Goal: Task Accomplishment & Management: Use online tool/utility

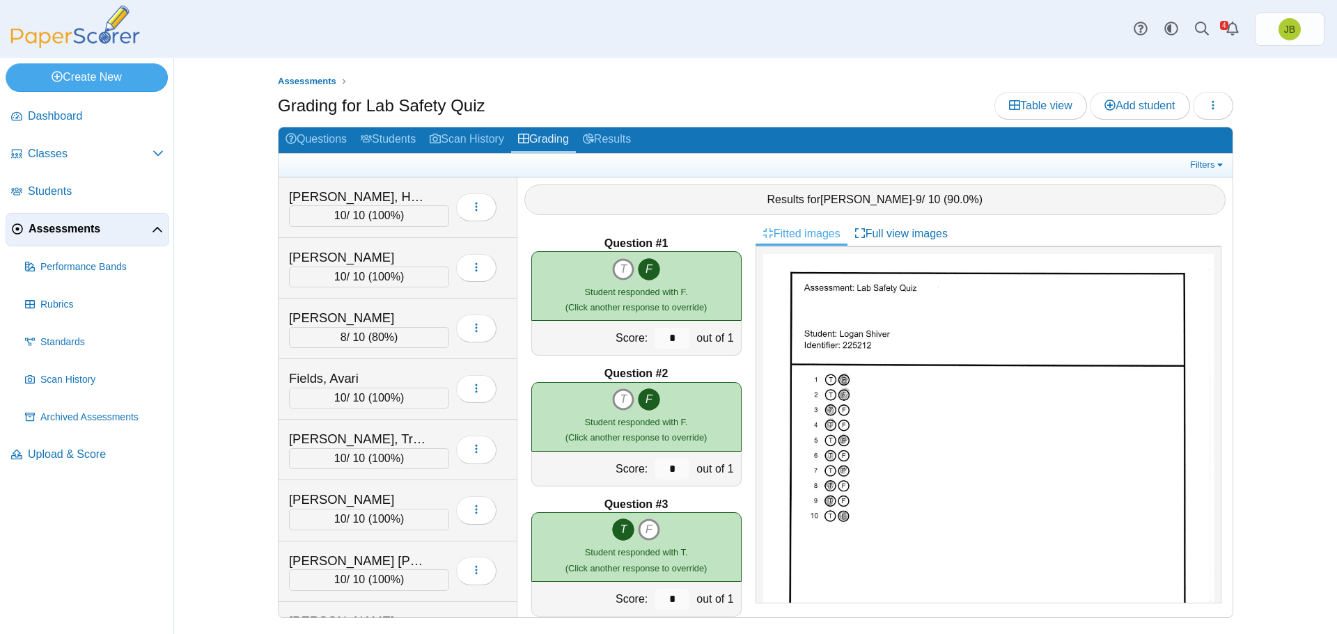
scroll to position [139, 0]
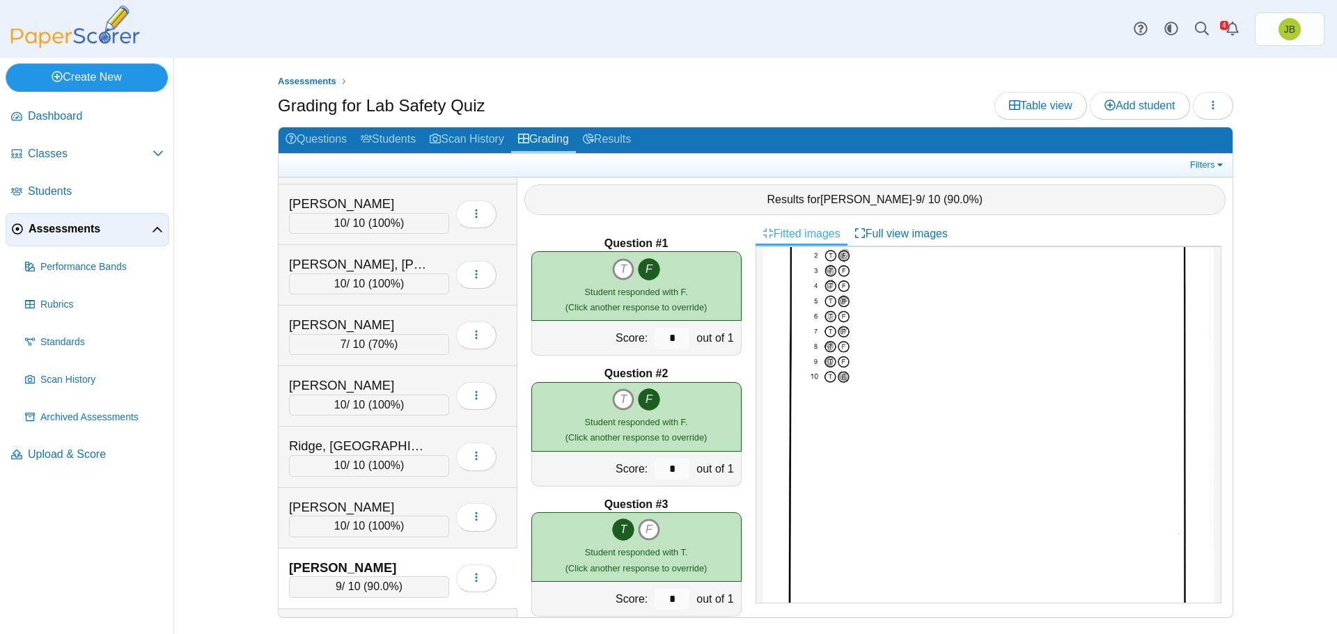
click at [115, 74] on link "Create New" at bounding box center [87, 77] width 162 height 28
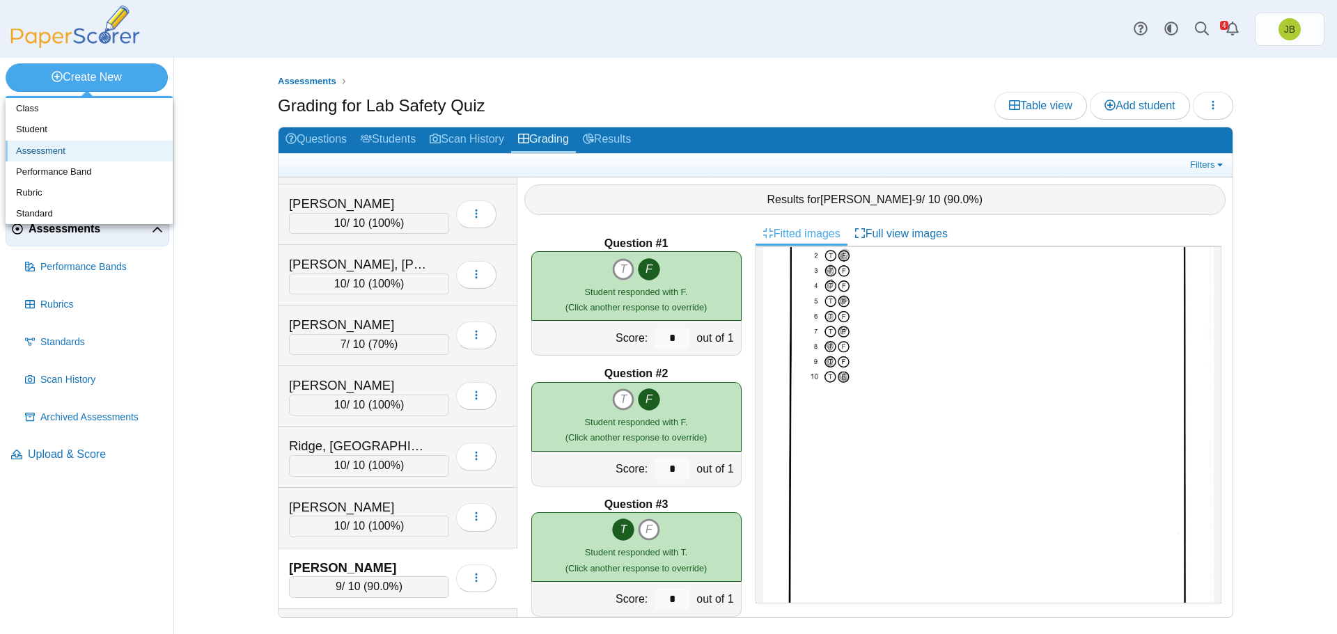
click at [51, 147] on link "Assessment" at bounding box center [89, 151] width 167 height 21
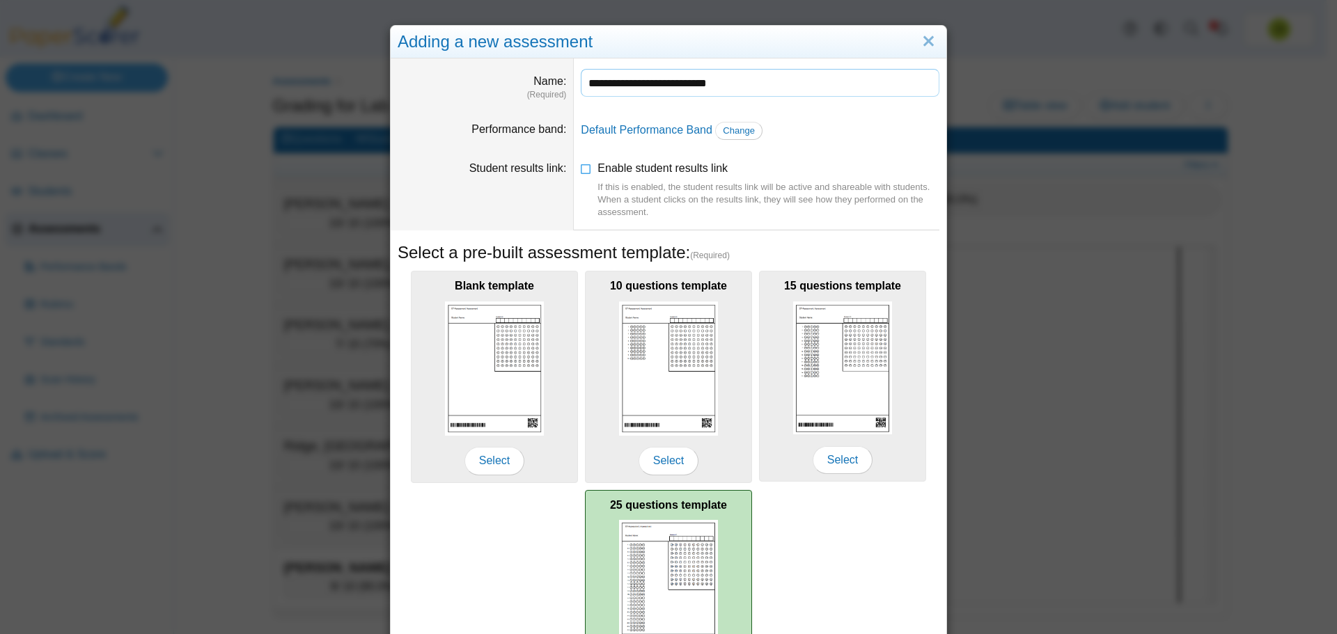
type input "**********"
click at [697, 529] on img at bounding box center [668, 587] width 99 height 134
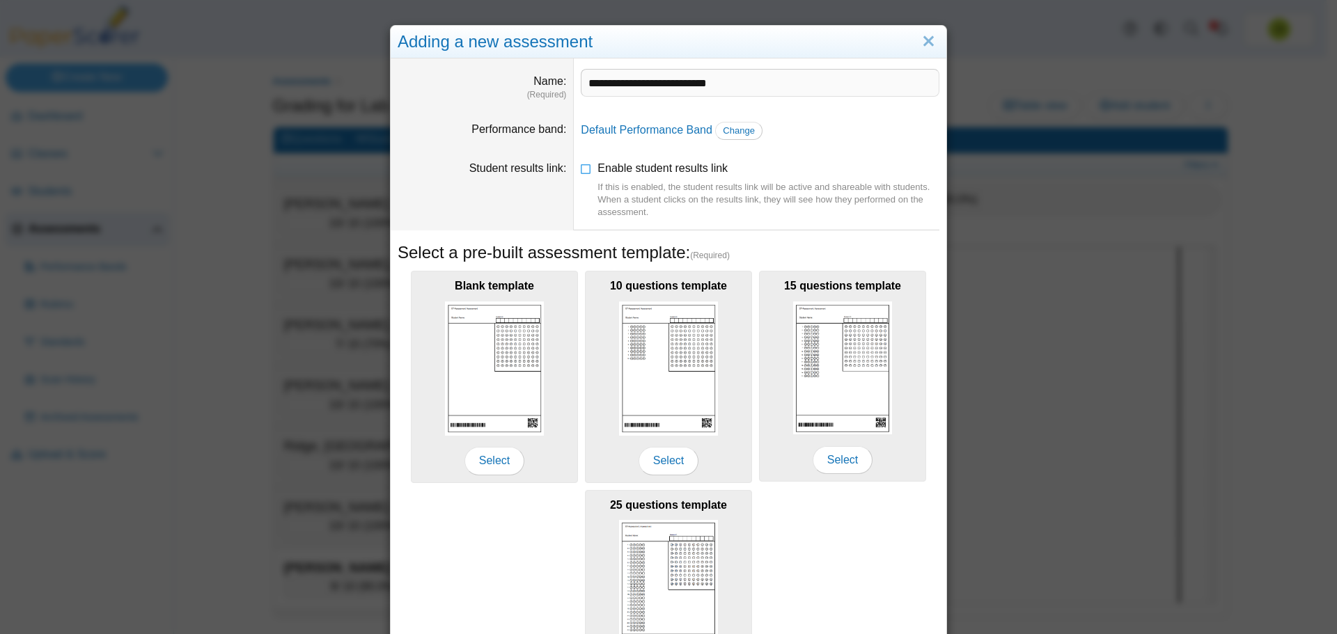
scroll to position [123, 0]
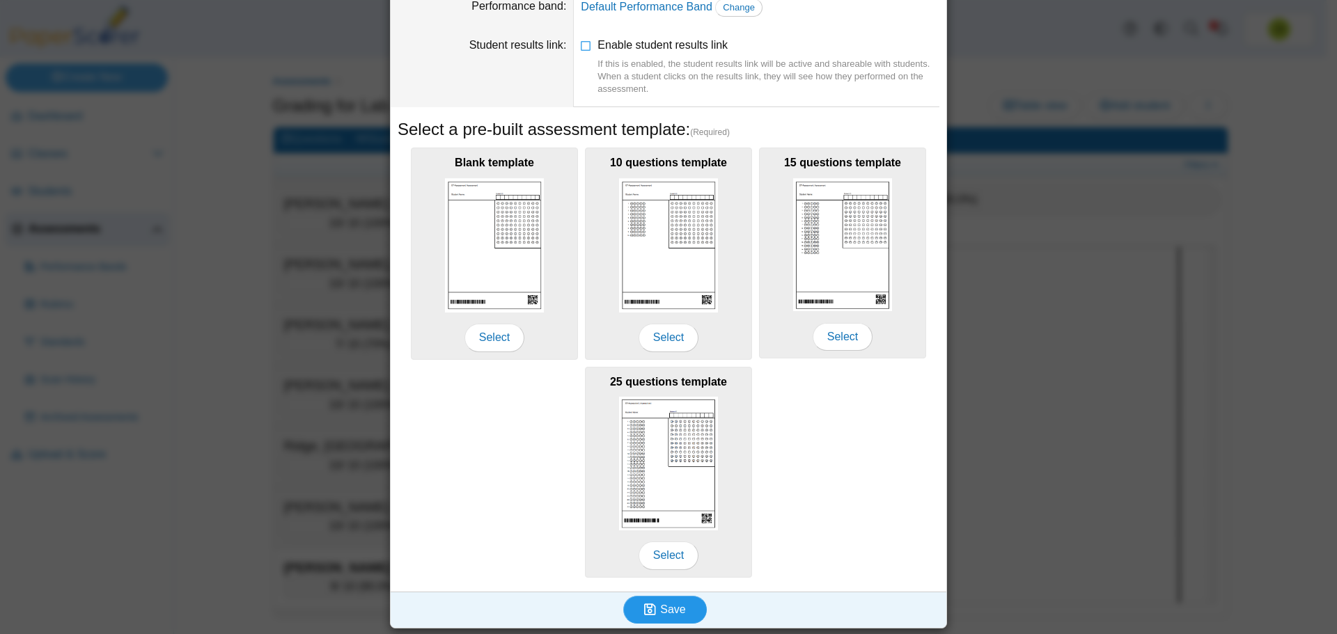
click at [679, 612] on span "Save" at bounding box center [672, 610] width 25 height 12
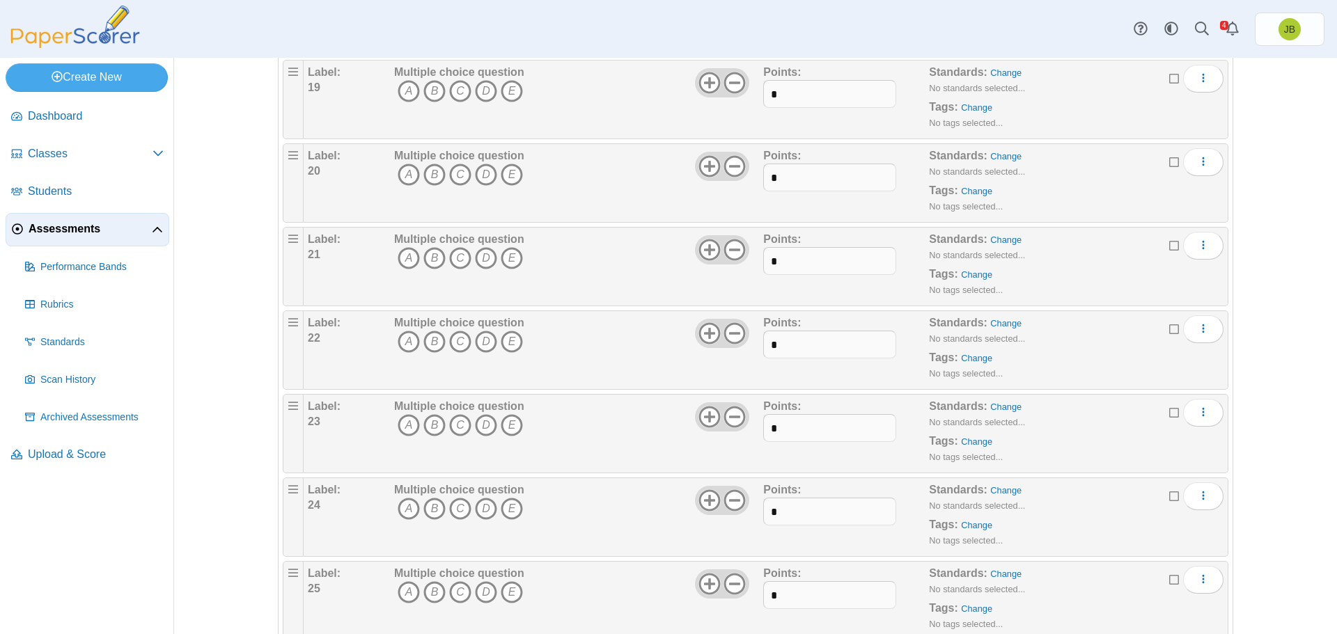
scroll to position [1739, 0]
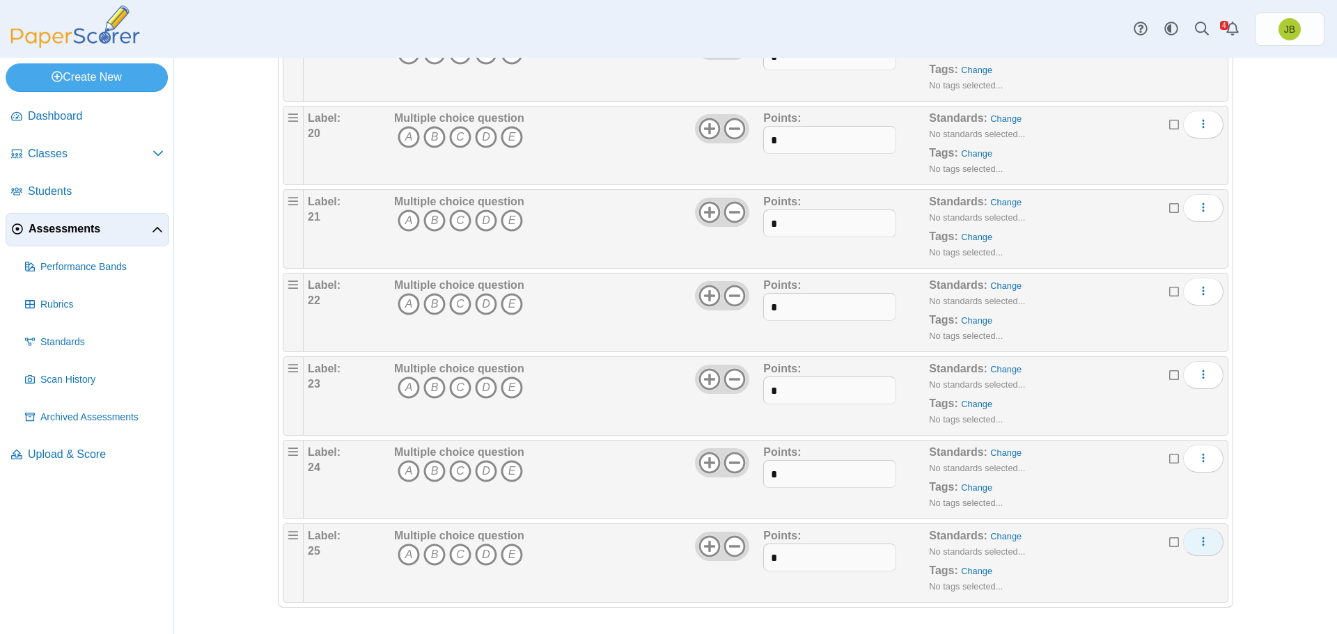
click at [1198, 536] on icon "More options" at bounding box center [1203, 541] width 11 height 11
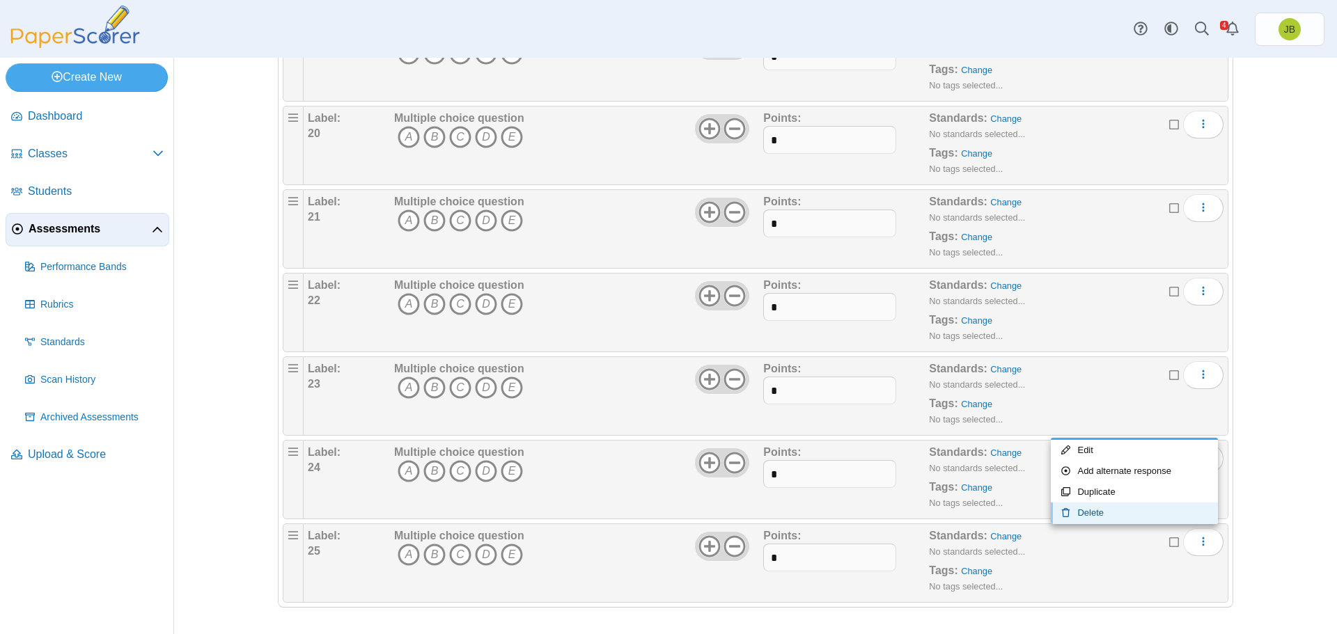
click at [1100, 510] on link "Delete" at bounding box center [1134, 513] width 167 height 21
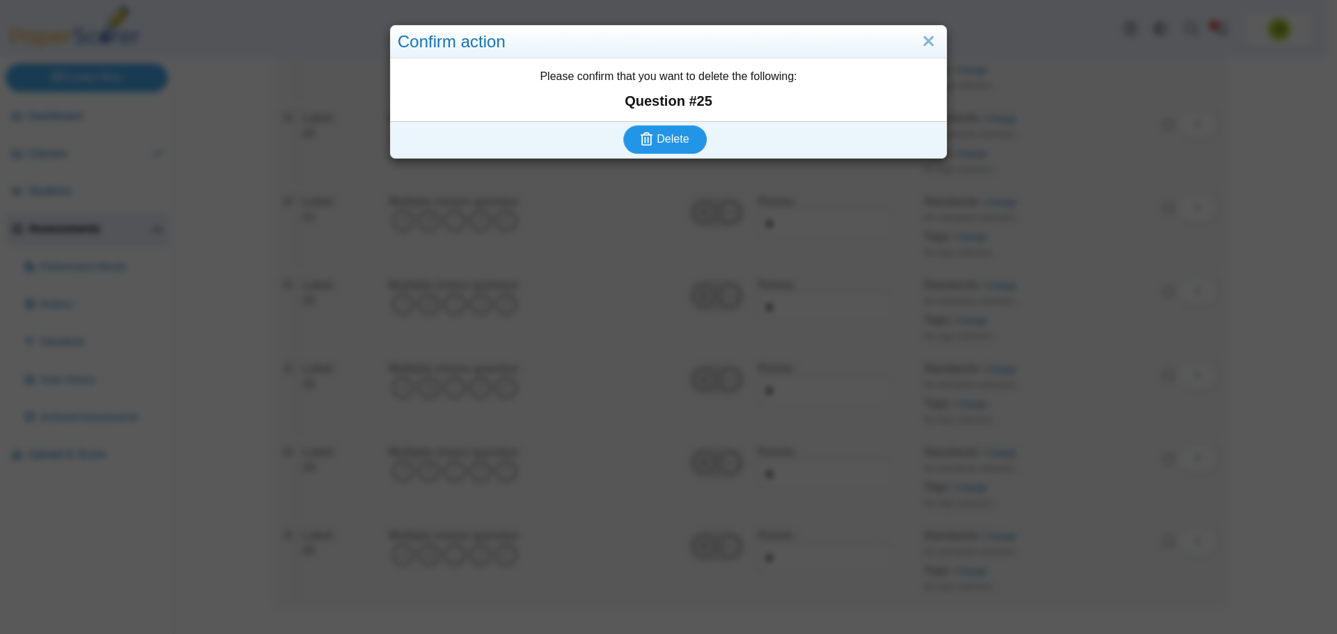
click at [676, 137] on span "Delete" at bounding box center [673, 139] width 32 height 12
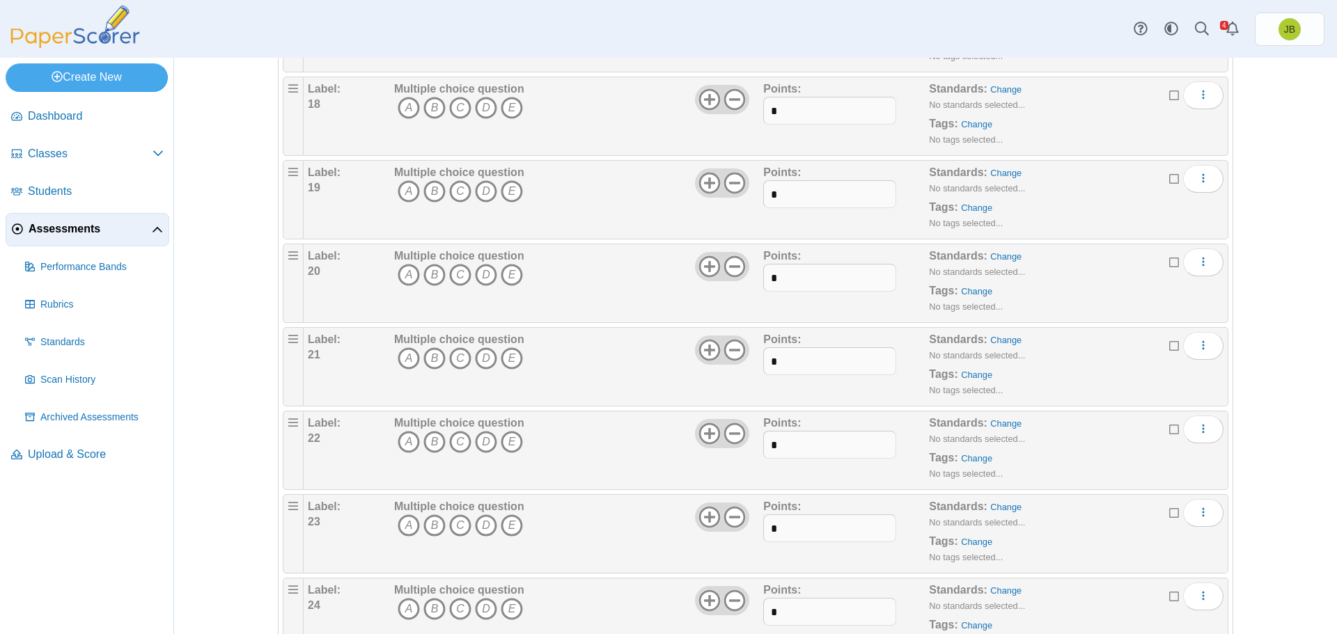
scroll to position [1656, 0]
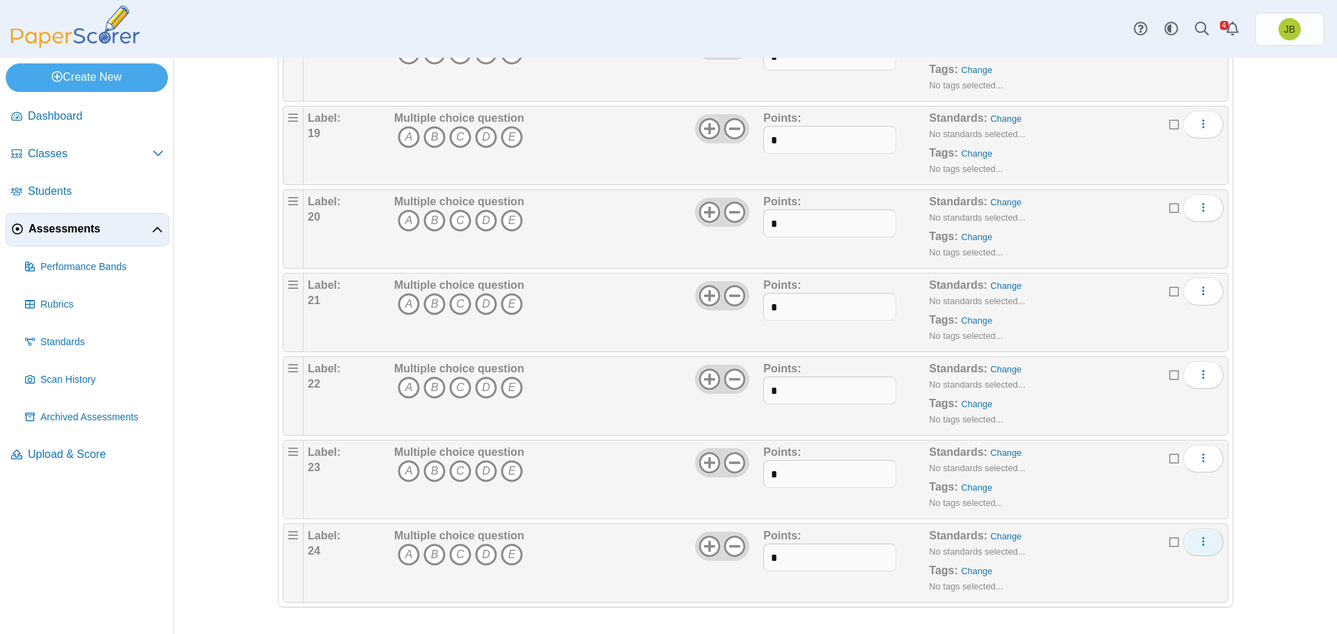
click at [1207, 547] on button "More options" at bounding box center [1203, 542] width 40 height 28
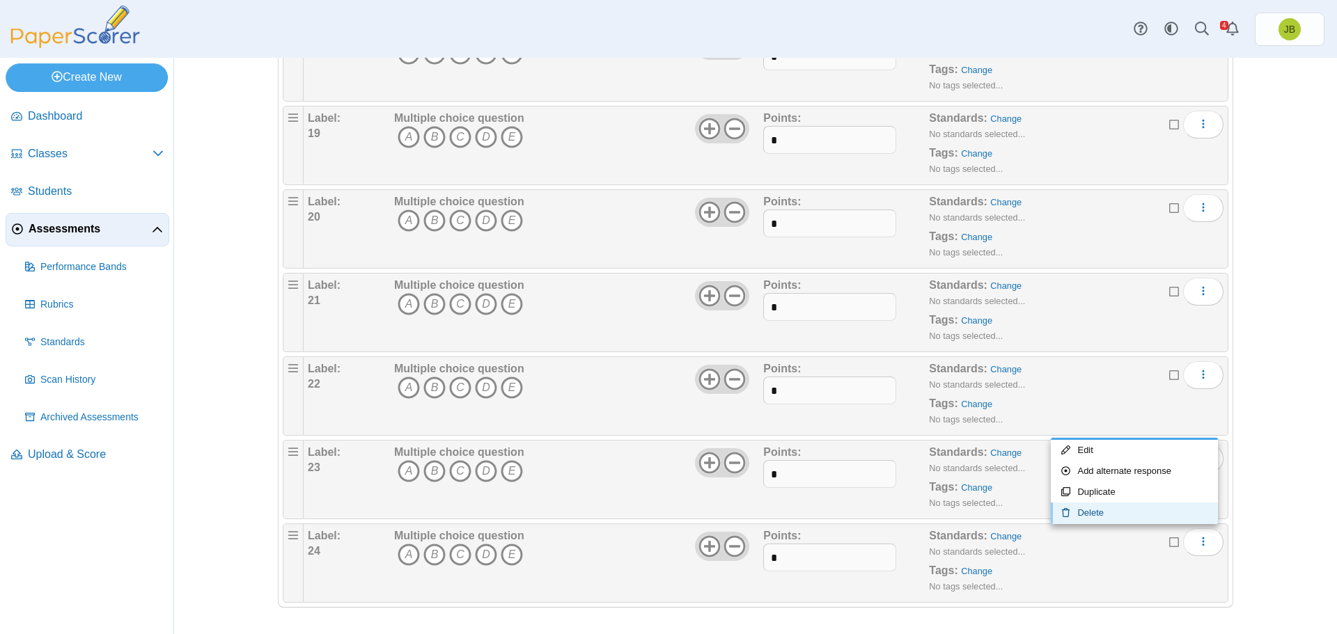
click at [1078, 512] on link "Delete" at bounding box center [1134, 513] width 167 height 21
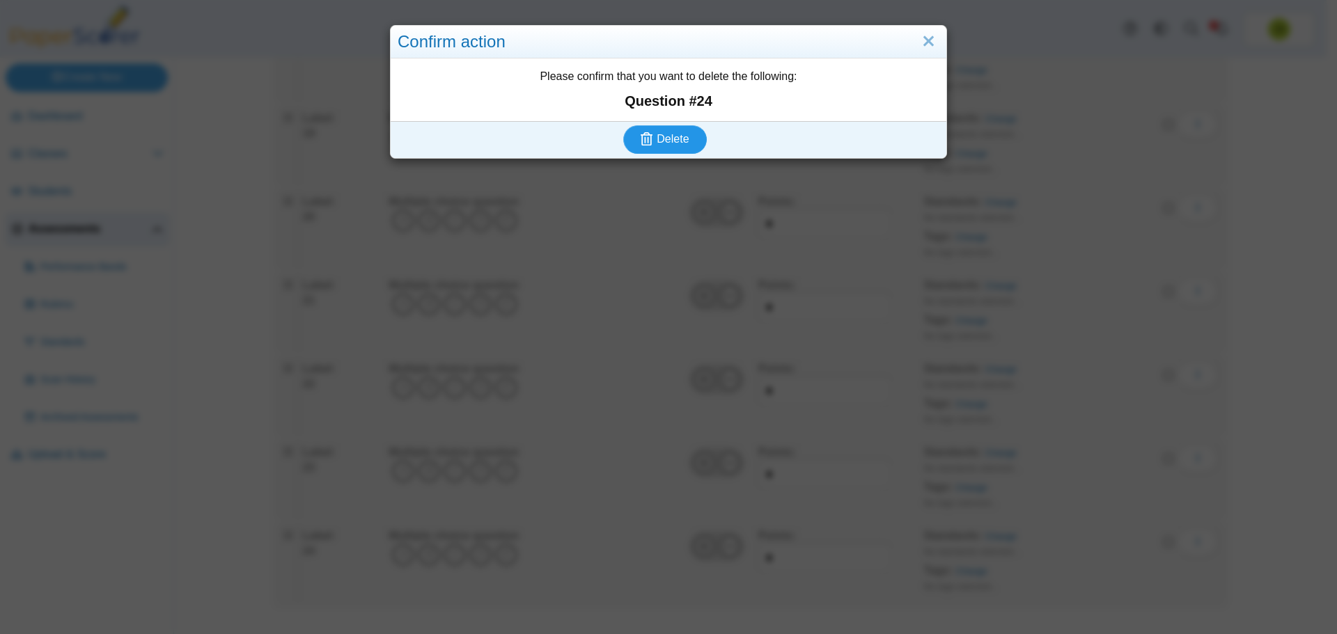
click at [675, 144] on span "Delete" at bounding box center [673, 139] width 32 height 12
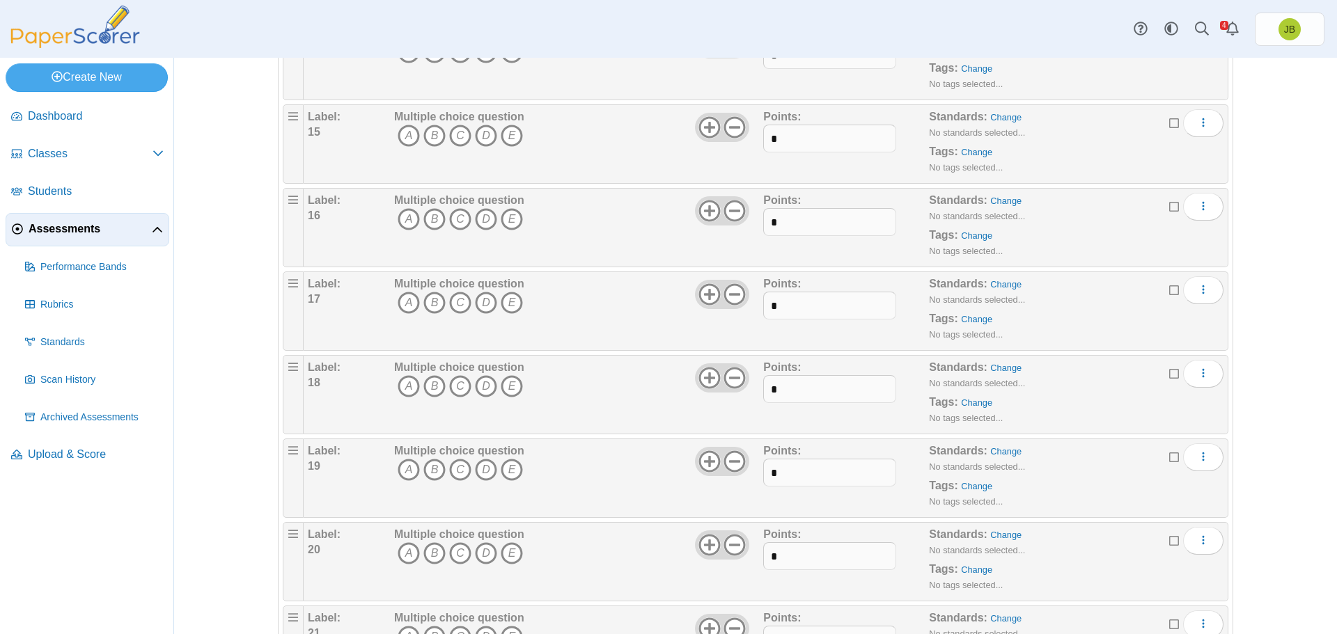
scroll to position [1572, 0]
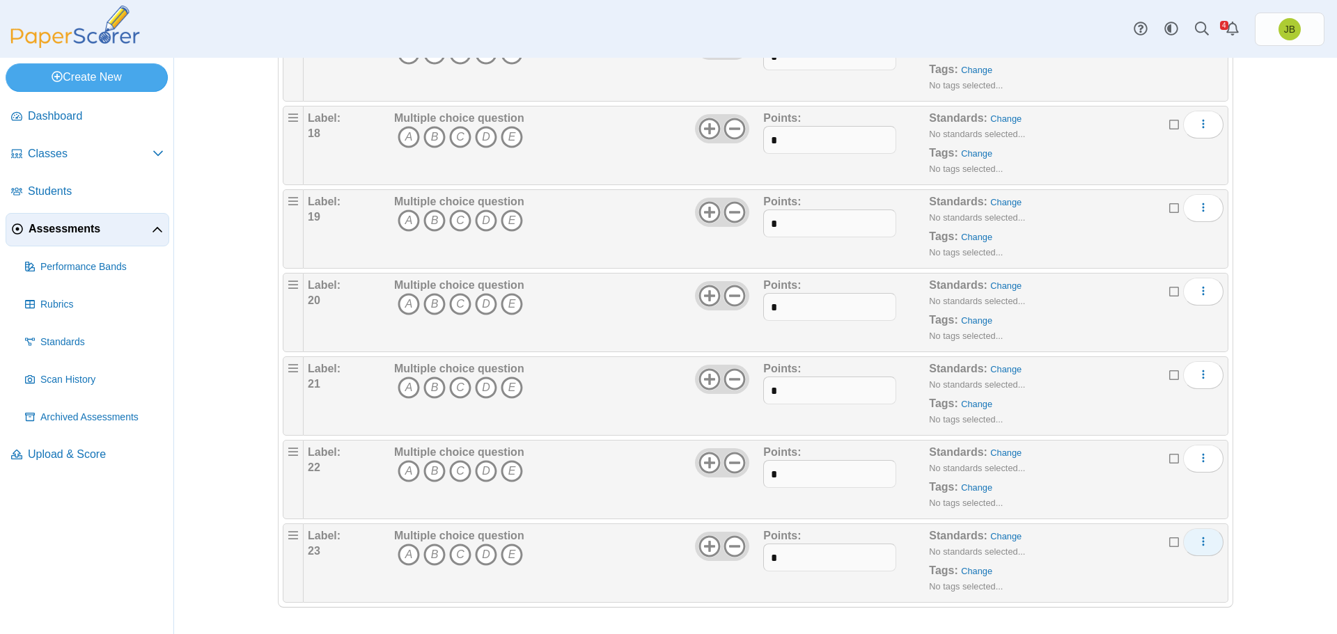
click at [1198, 540] on icon "More options" at bounding box center [1203, 541] width 11 height 11
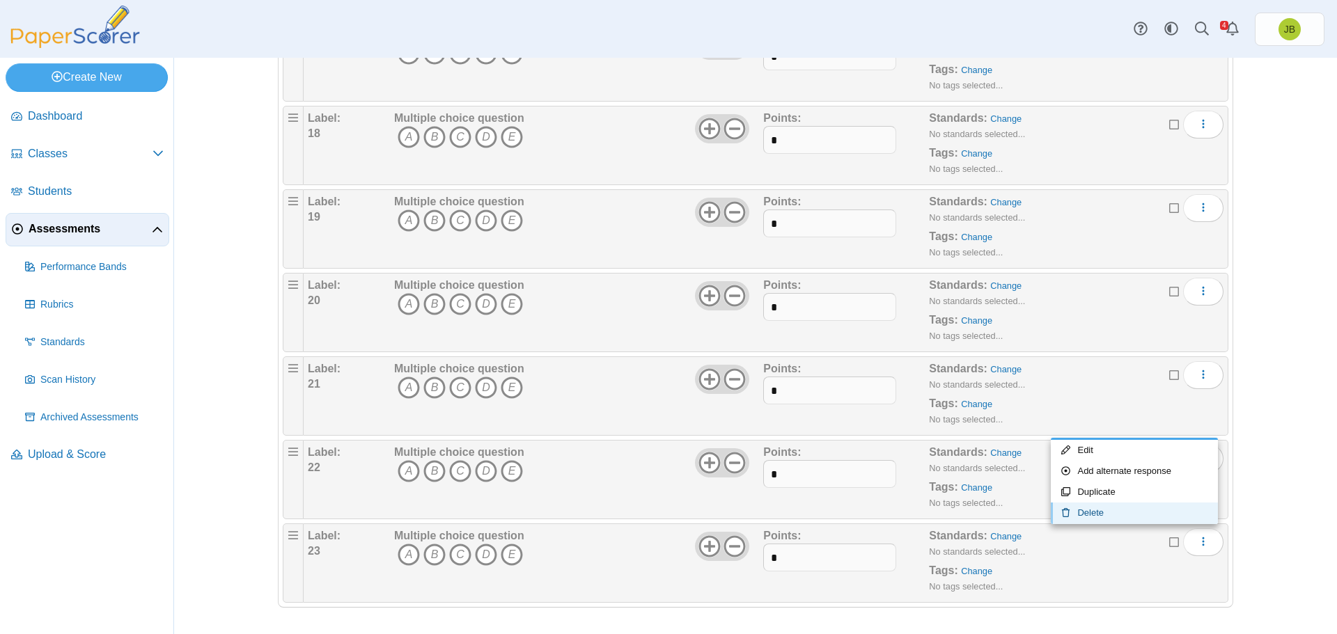
click at [1110, 513] on link "Delete" at bounding box center [1134, 513] width 167 height 21
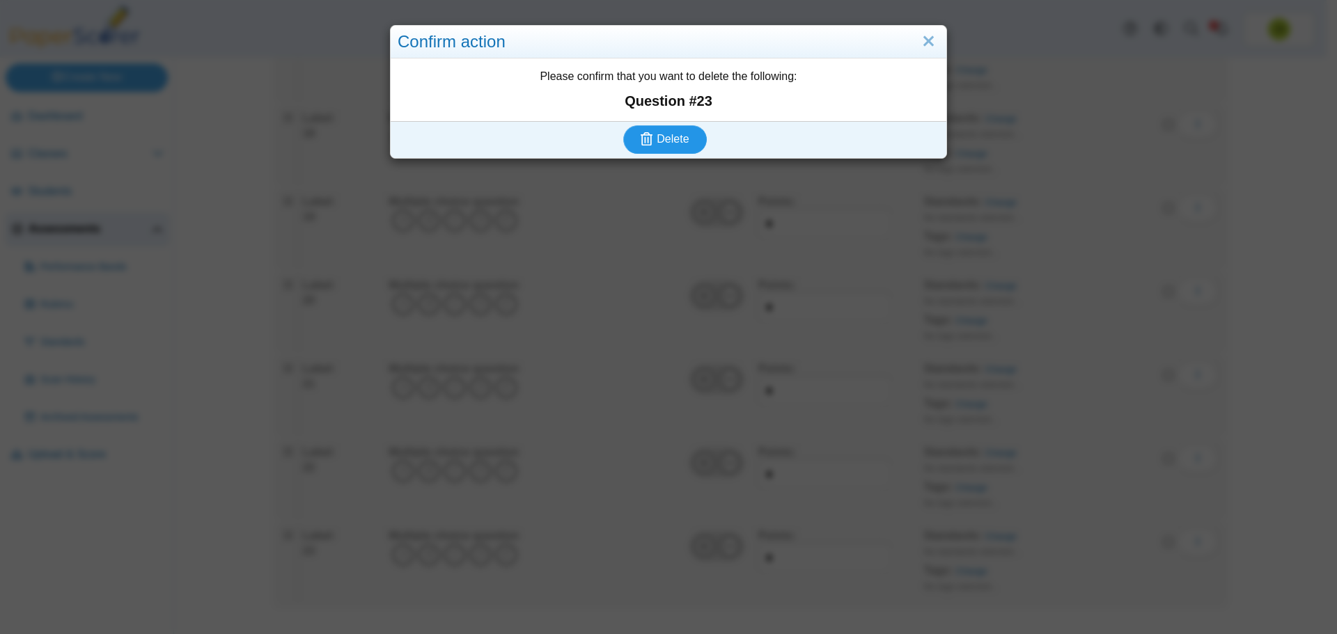
click at [657, 133] on span "Delete" at bounding box center [673, 139] width 32 height 12
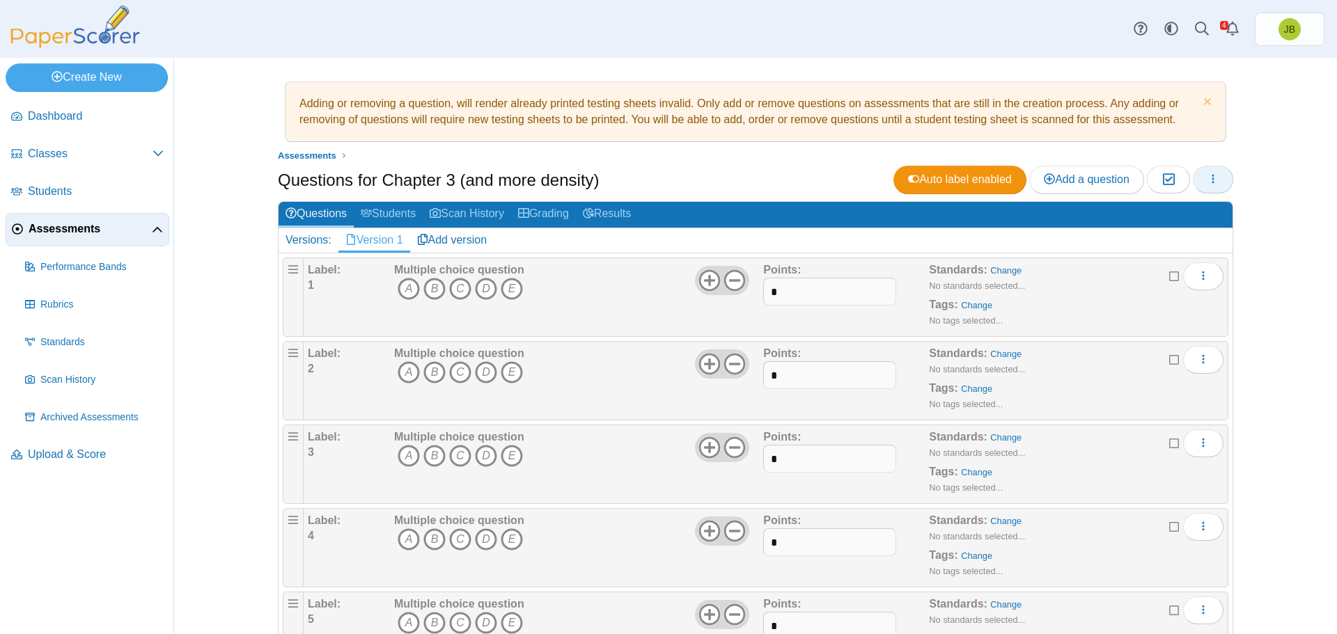
click at [1215, 181] on button "button" at bounding box center [1213, 180] width 40 height 28
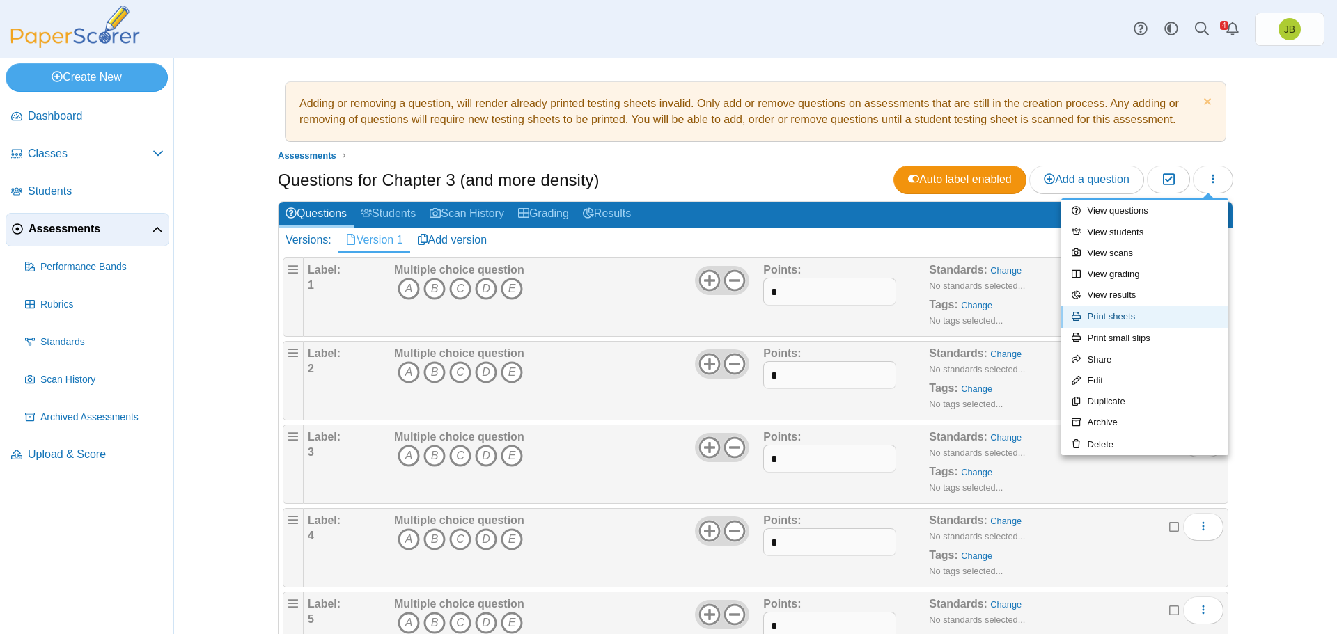
click at [1123, 320] on link "Print sheets" at bounding box center [1144, 316] width 167 height 21
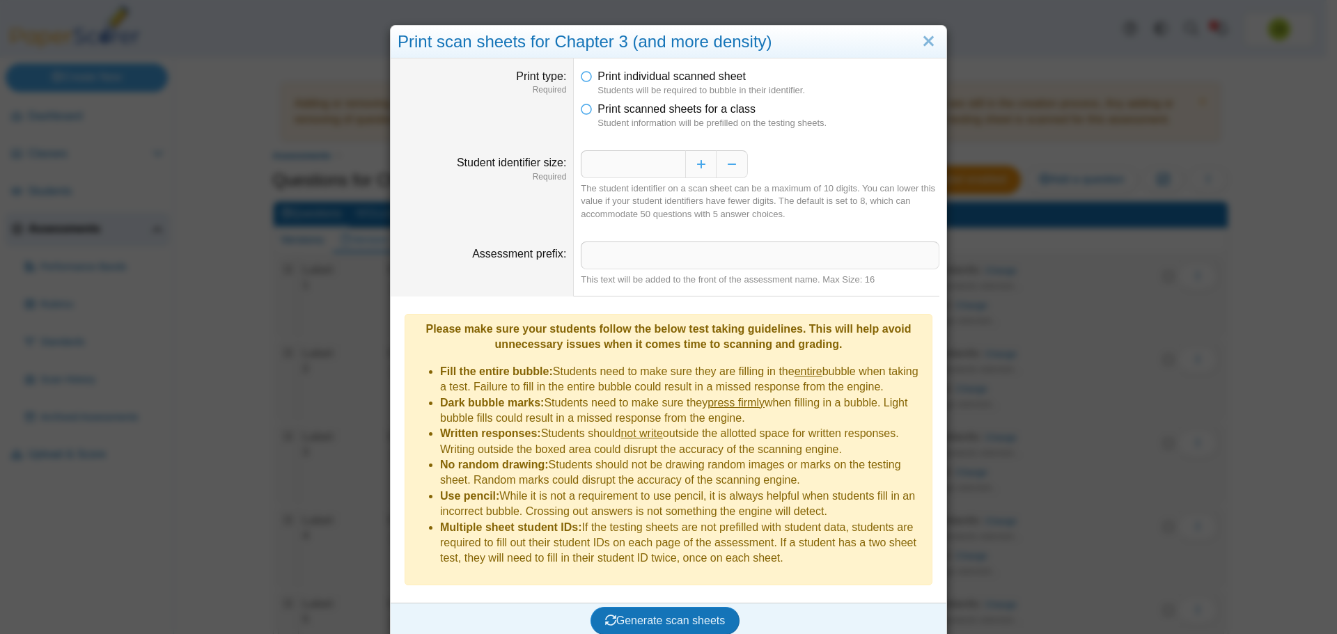
click at [586, 118] on li "Print scanned sheets for a class Student information will be prefilled on the t…" at bounding box center [760, 116] width 359 height 29
click at [589, 107] on li "Print scanned sheets for a class Student information will be prefilled on the t…" at bounding box center [760, 116] width 359 height 29
click at [581, 109] on icon at bounding box center [586, 107] width 11 height 10
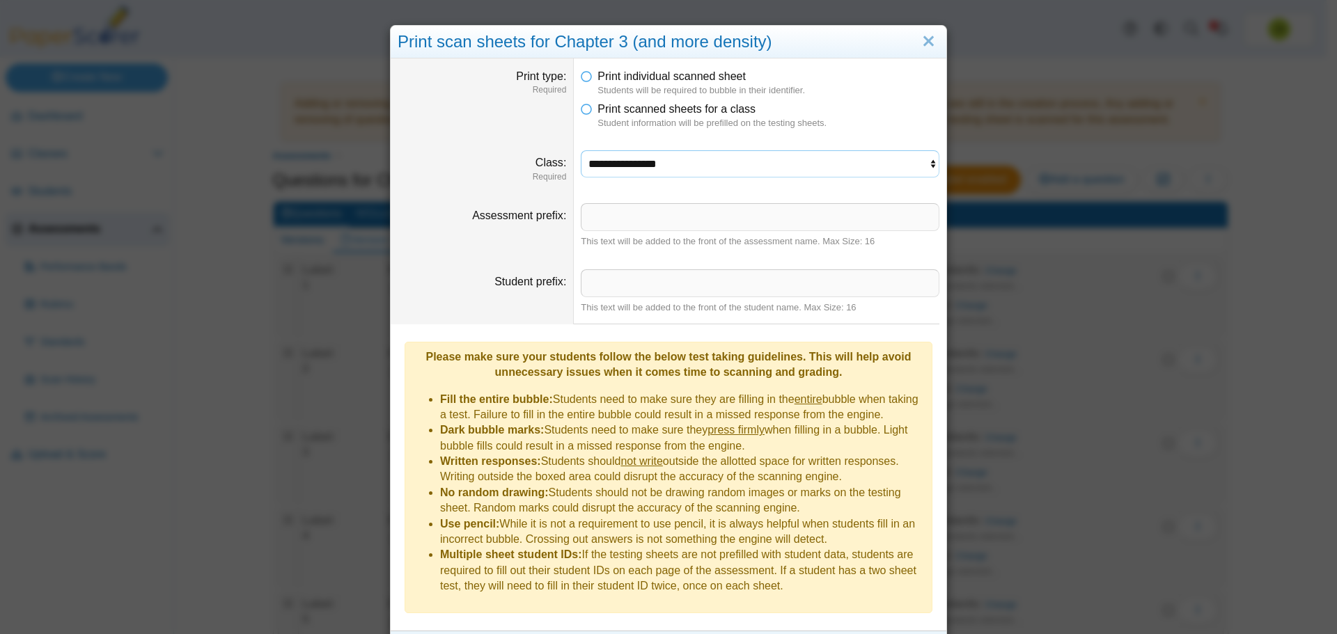
click at [740, 167] on select "**********" at bounding box center [760, 163] width 359 height 26
click at [581, 150] on select "**********" at bounding box center [760, 163] width 359 height 26
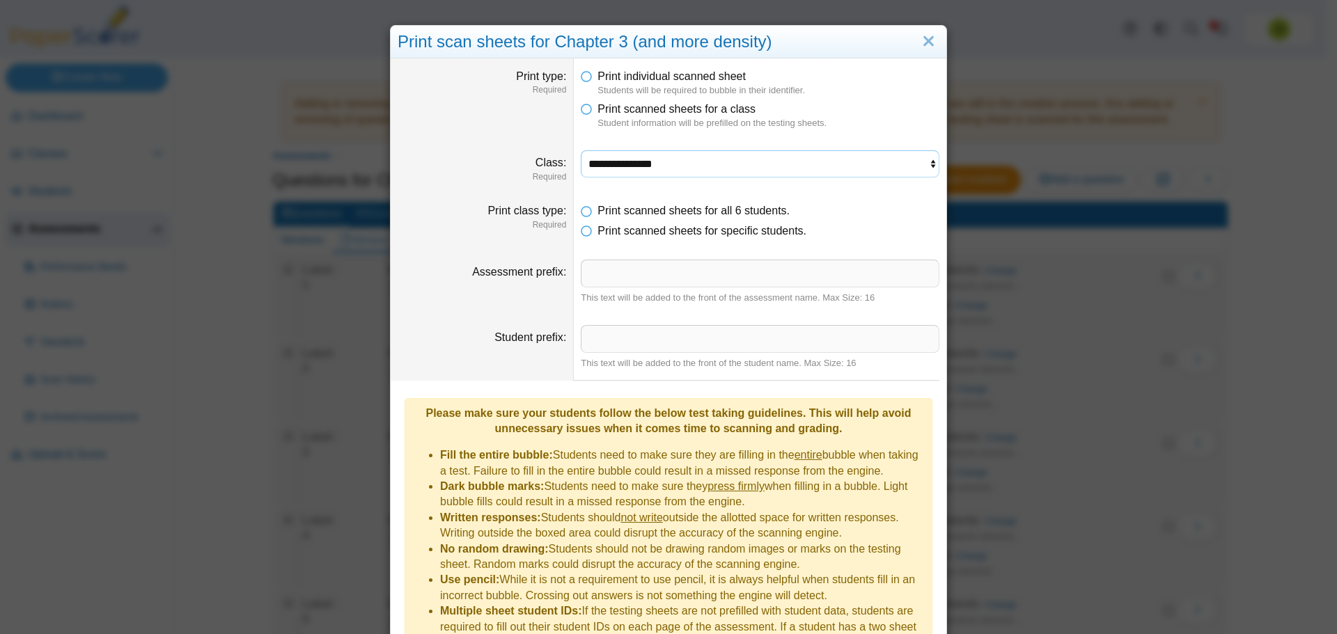
scroll to position [74, 0]
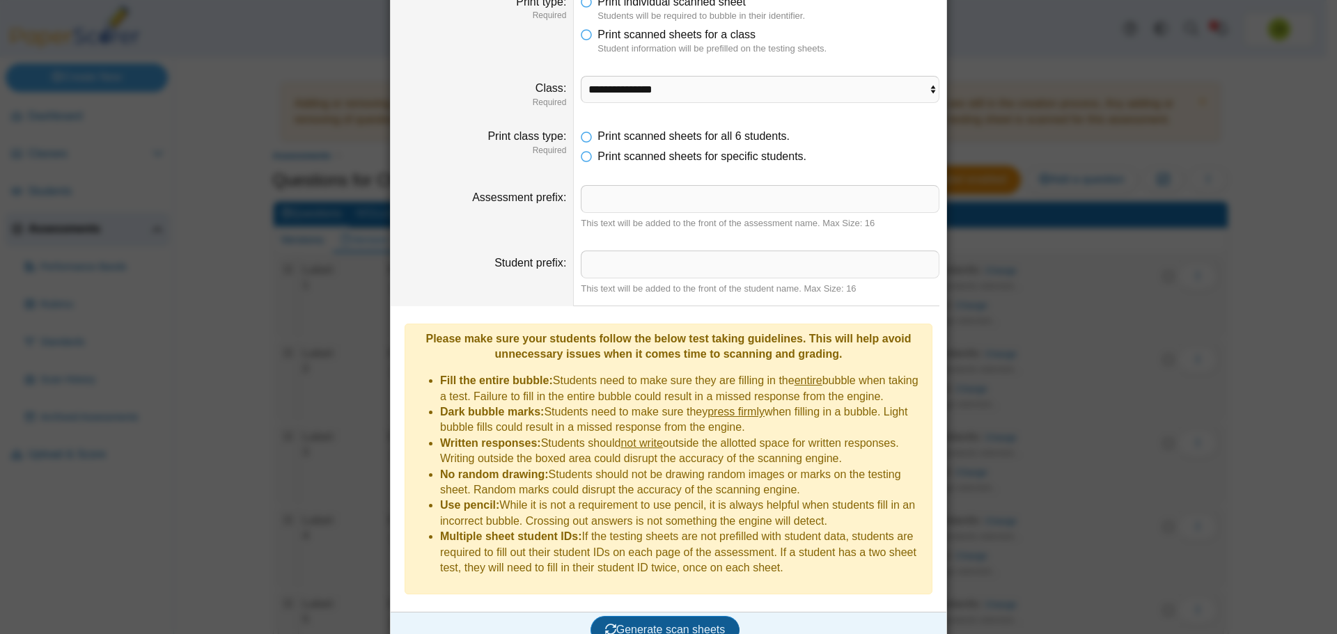
click at [674, 624] on span "Generate scan sheets" at bounding box center [665, 630] width 120 height 12
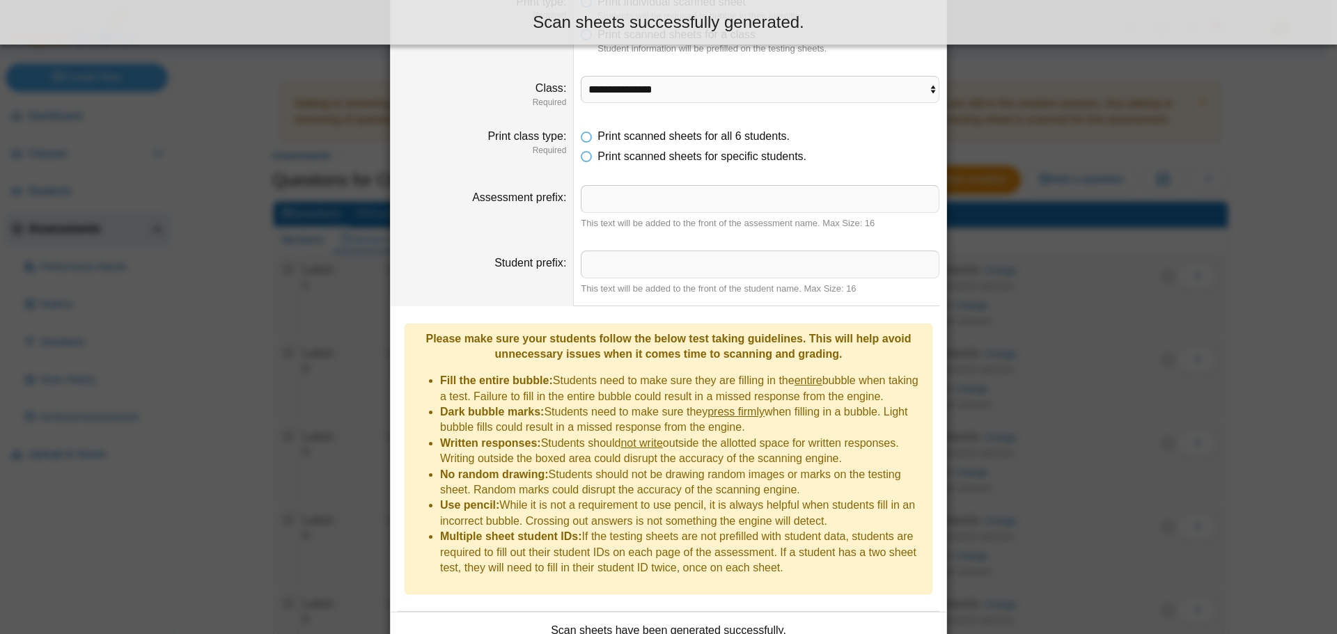
scroll to position [187, 0]
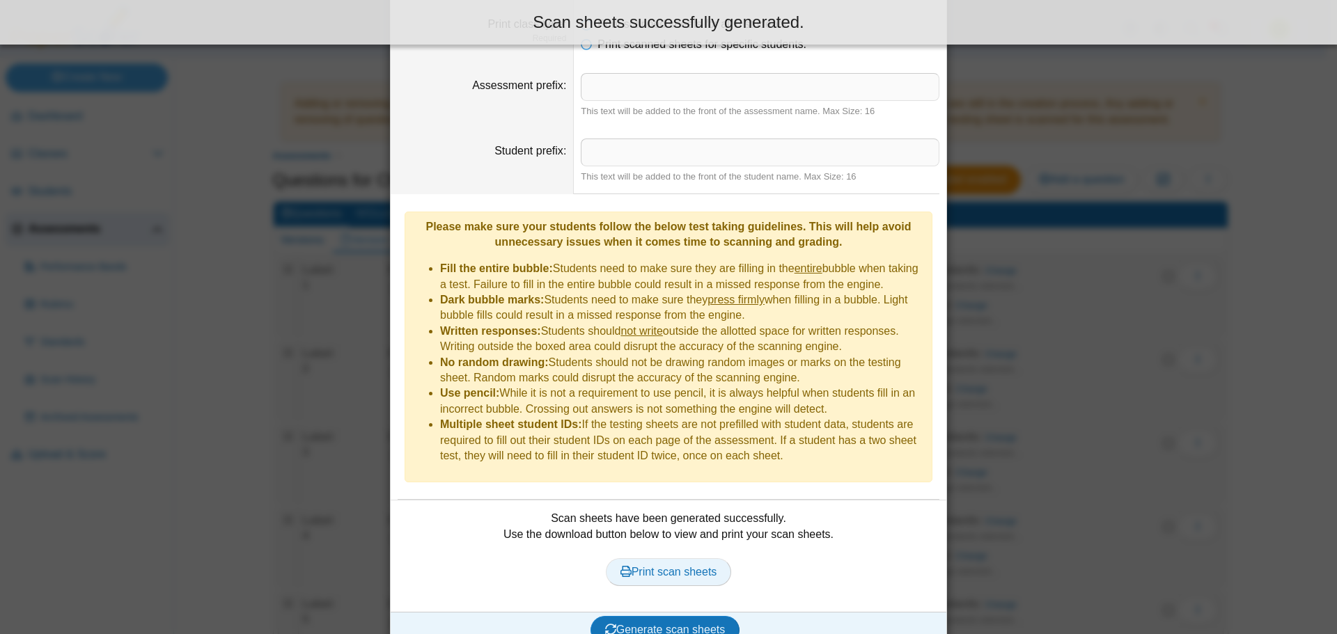
click at [684, 566] on span "Print scan sheets" at bounding box center [668, 572] width 97 height 12
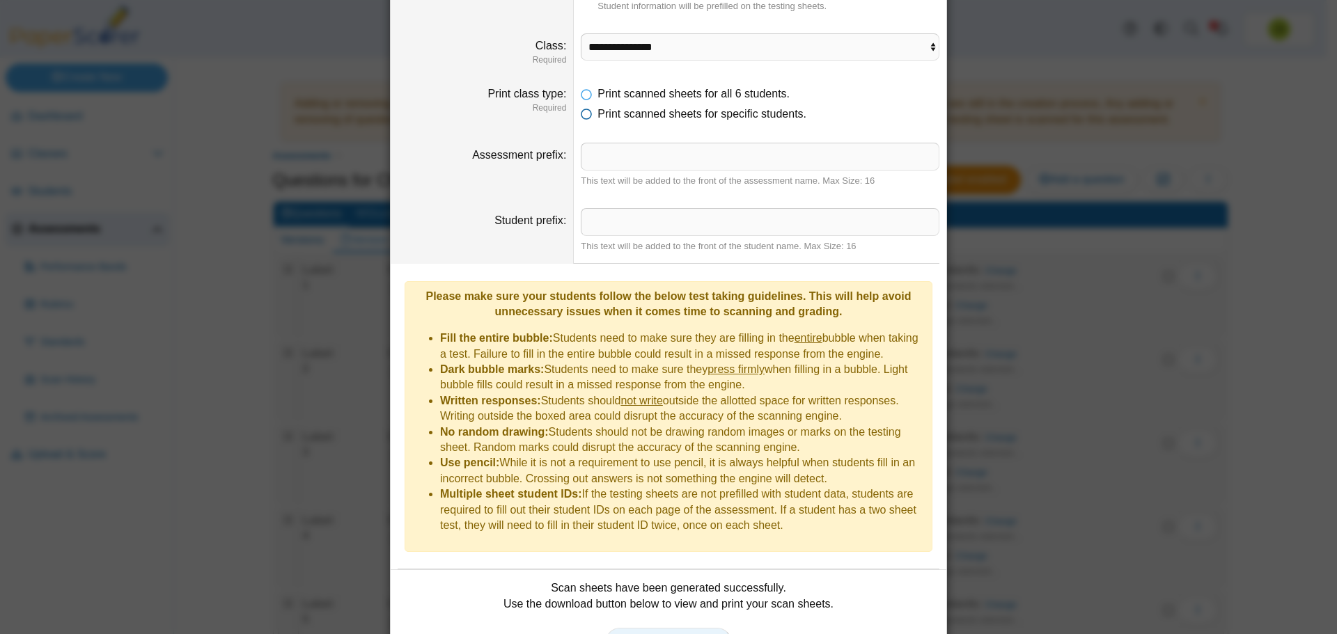
scroll to position [47, 0]
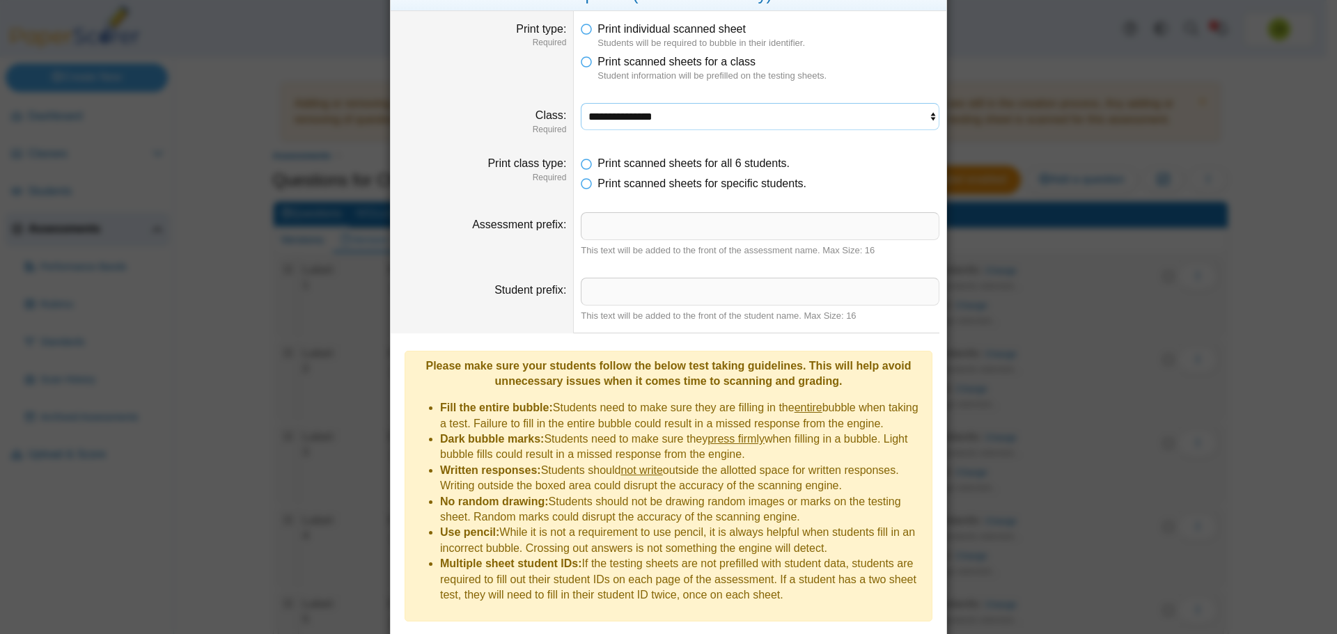
click at [622, 116] on select "**********" at bounding box center [760, 116] width 359 height 26
click at [581, 103] on select "**********" at bounding box center [760, 116] width 359 height 26
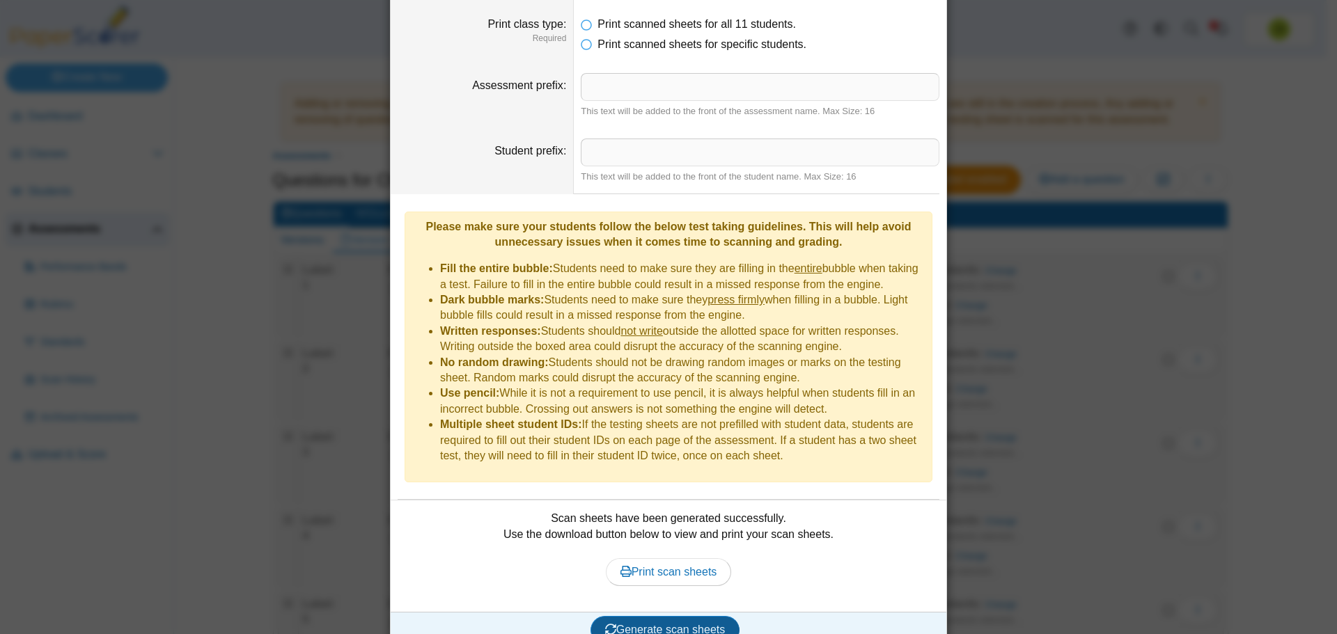
click at [689, 624] on span "Generate scan sheets" at bounding box center [665, 630] width 120 height 12
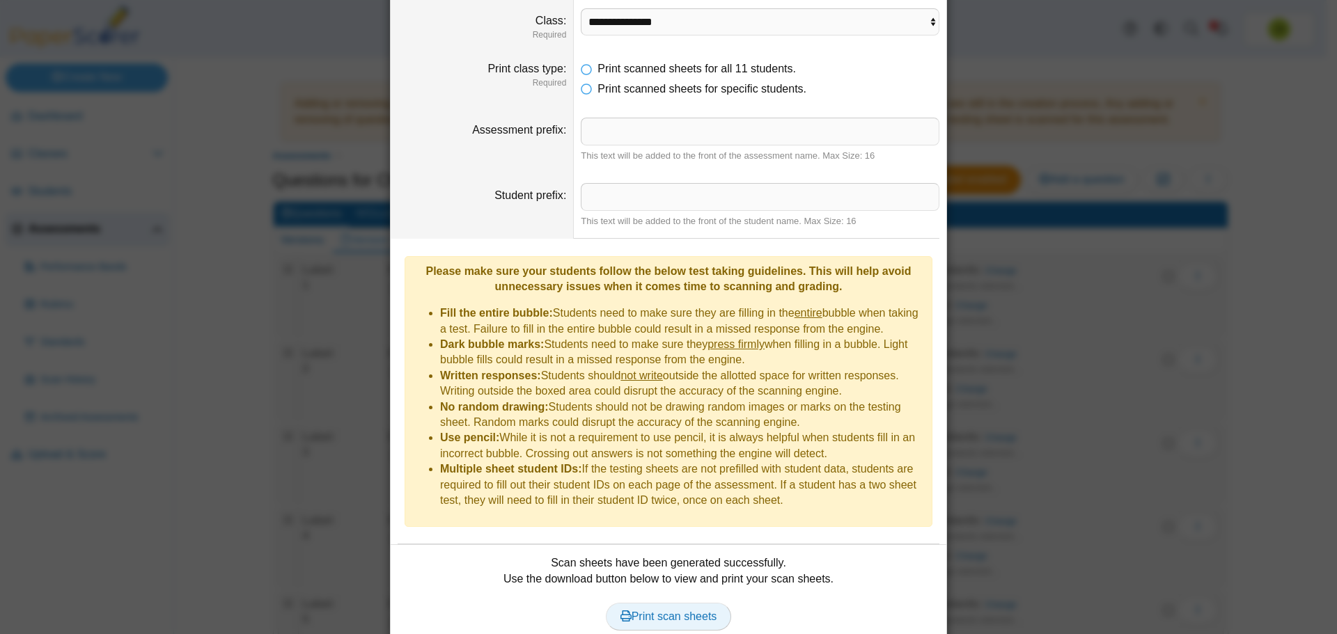
click at [666, 611] on span "Print scan sheets" at bounding box center [668, 617] width 97 height 12
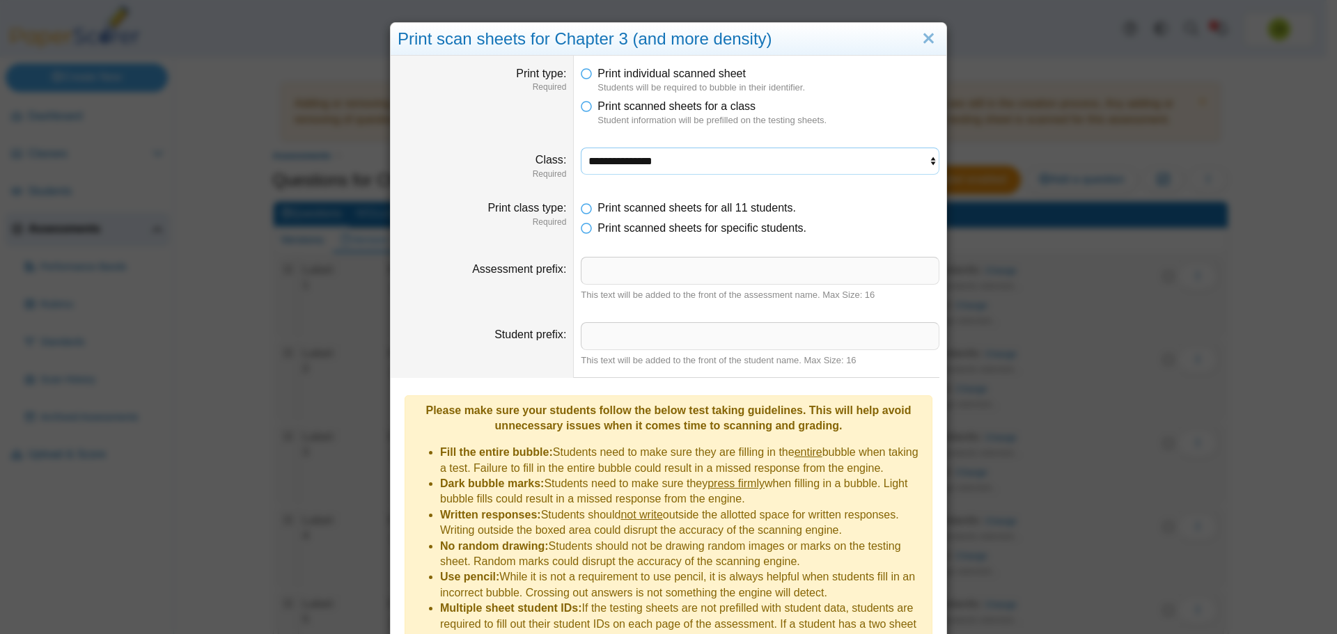
click at [662, 166] on select "**********" at bounding box center [760, 161] width 359 height 26
select select "**********"
click at [581, 148] on select "**********" at bounding box center [760, 161] width 359 height 26
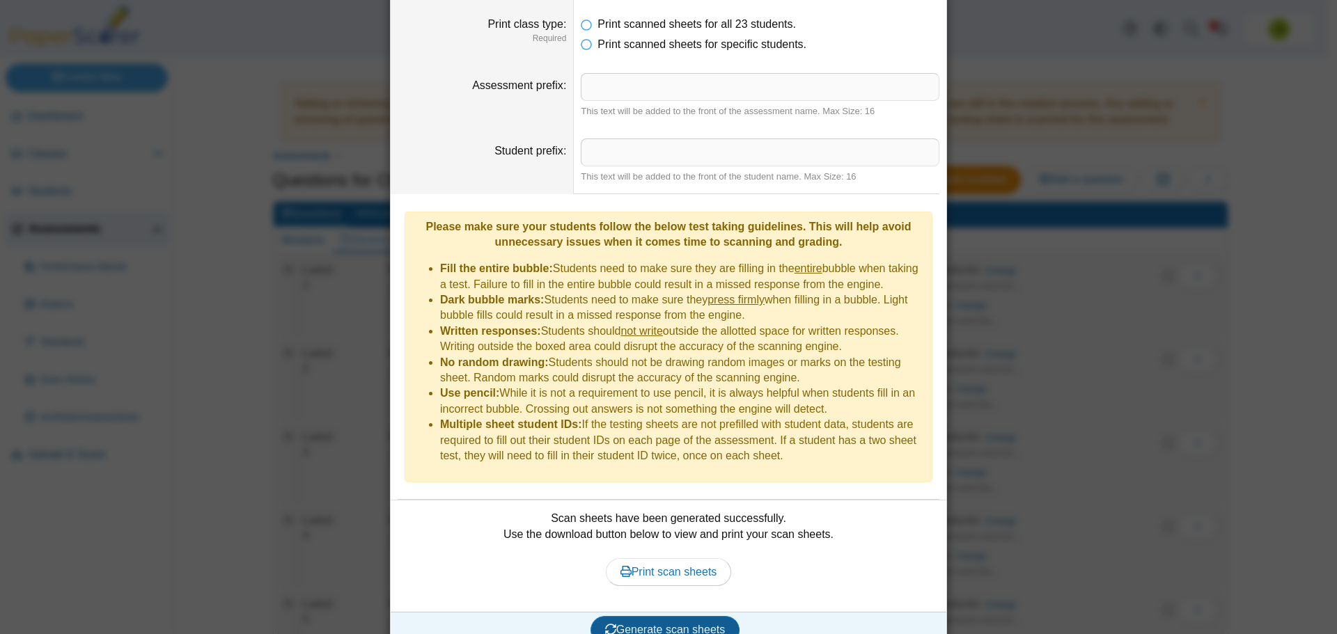
click at [672, 624] on span "Generate scan sheets" at bounding box center [665, 630] width 120 height 12
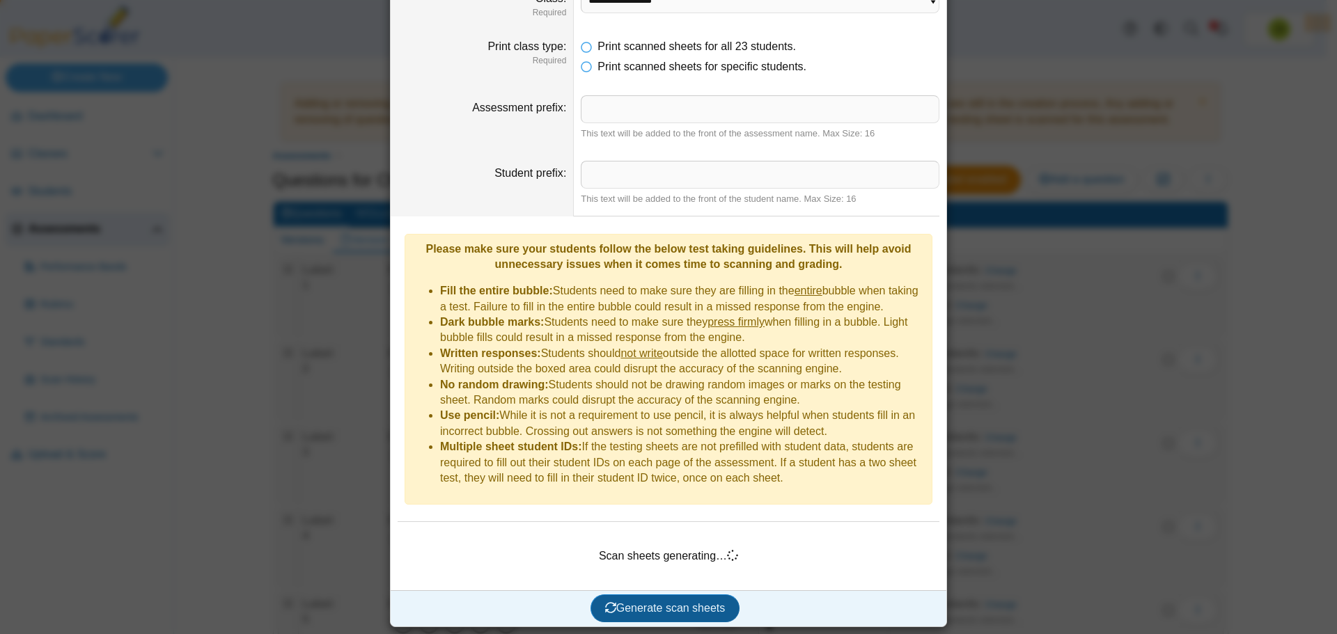
scroll to position [142, 0]
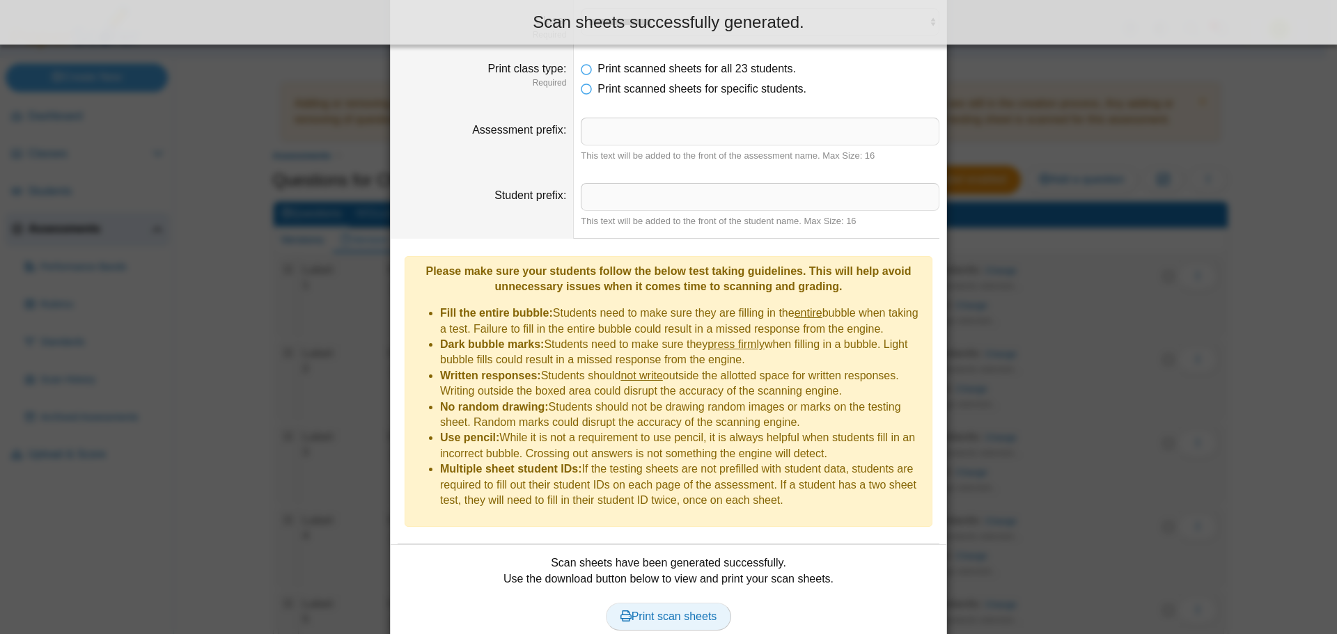
click at [670, 611] on span "Print scan sheets" at bounding box center [668, 617] width 97 height 12
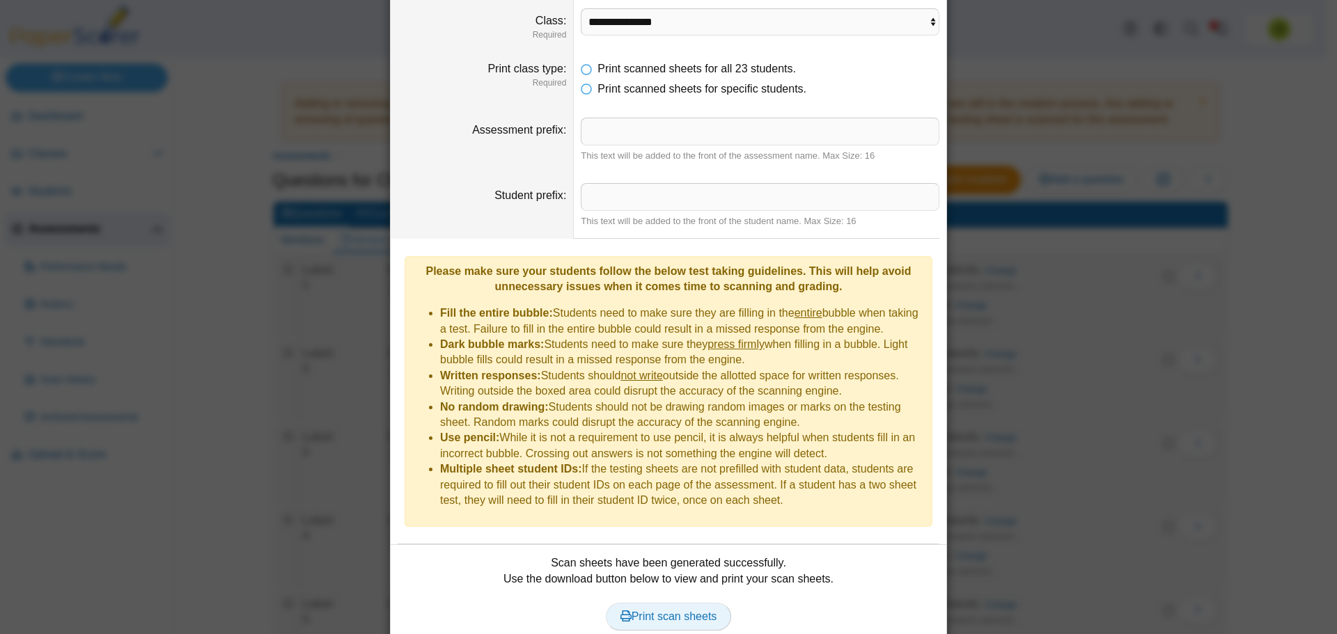
scroll to position [0, 0]
